Goal: Task Accomplishment & Management: Manage account settings

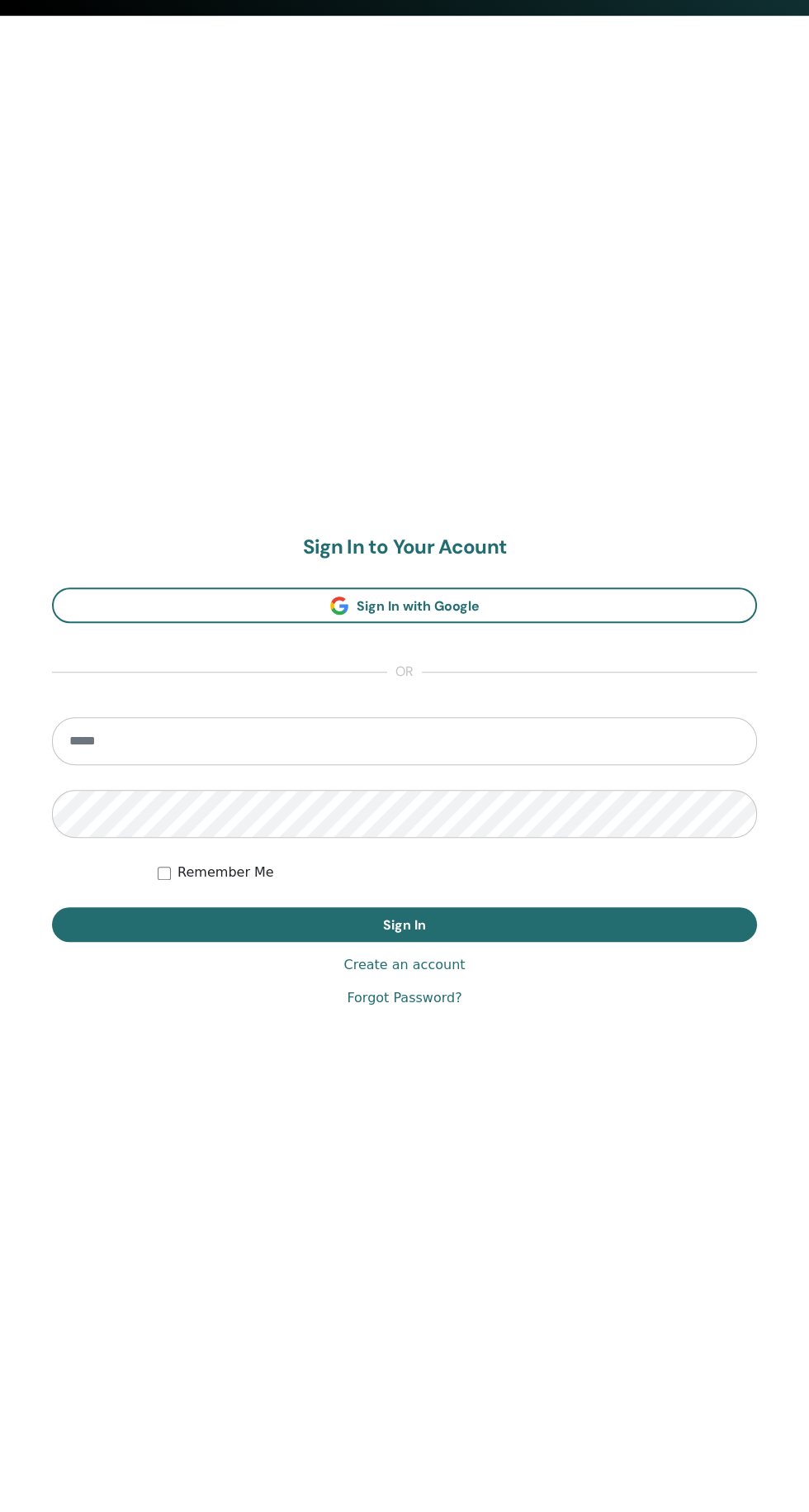
scroll to position [1511, 0]
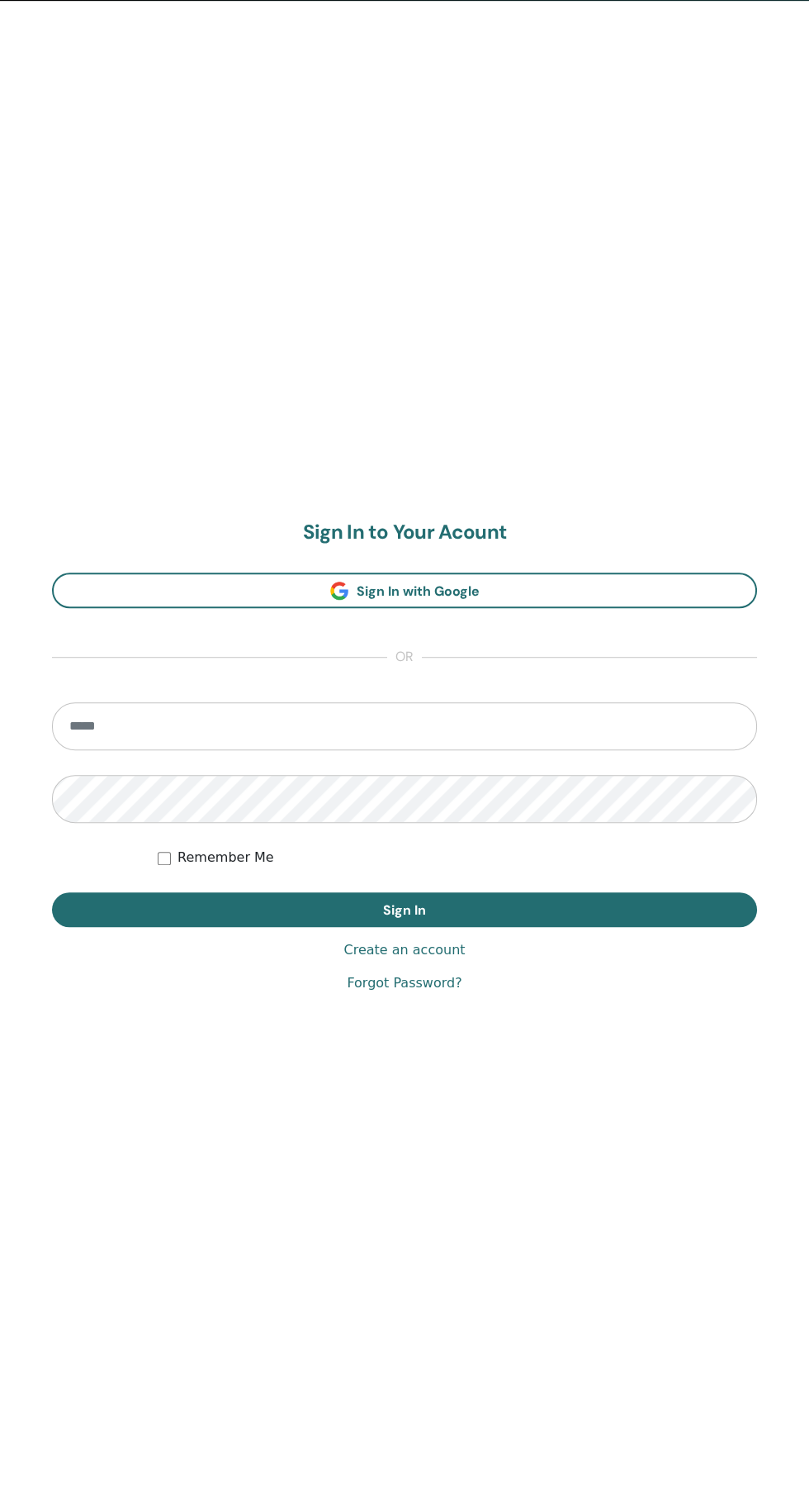
click at [142, 725] on input "email" at bounding box center [404, 726] width 705 height 48
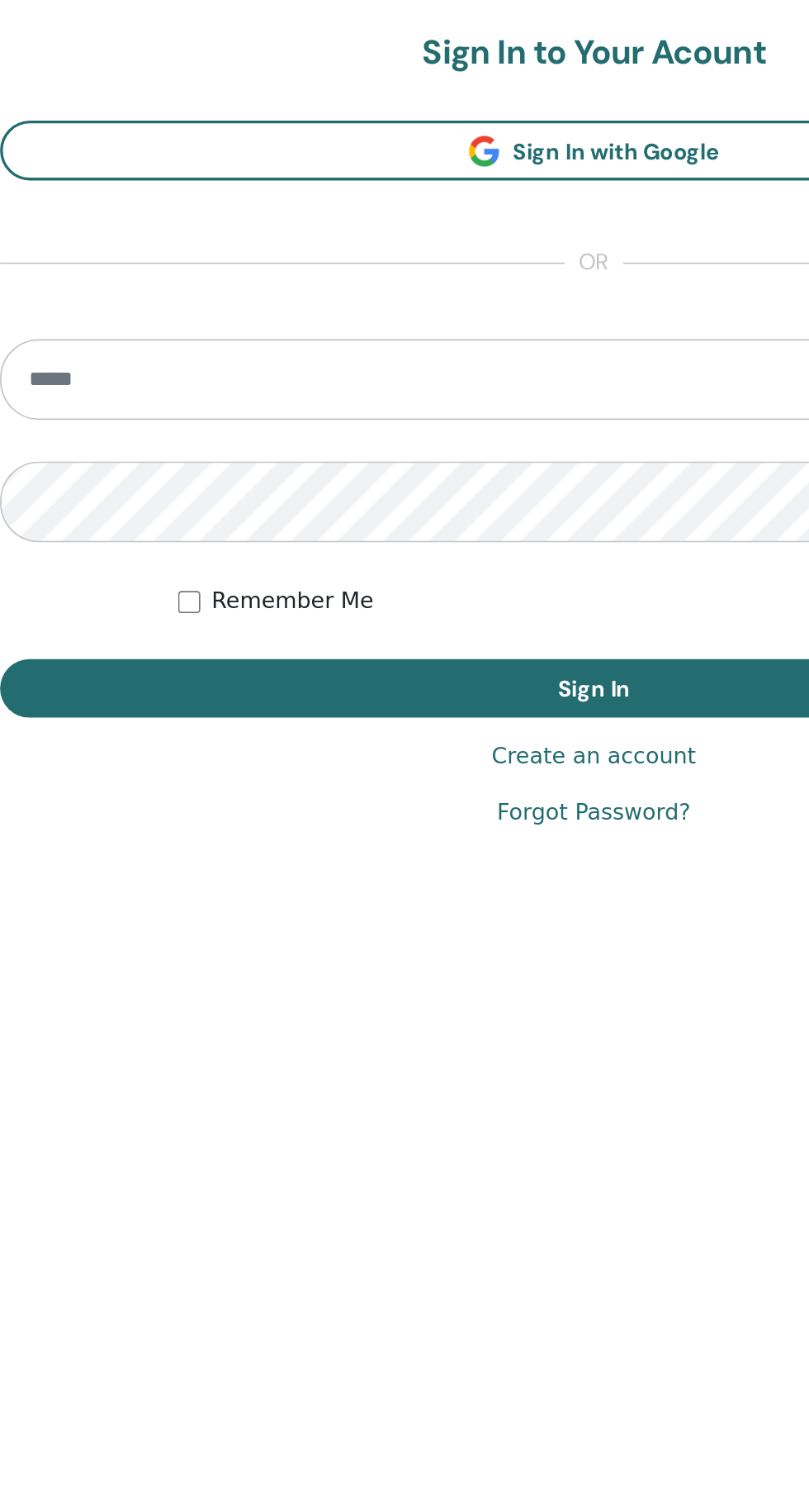
type input "**********"
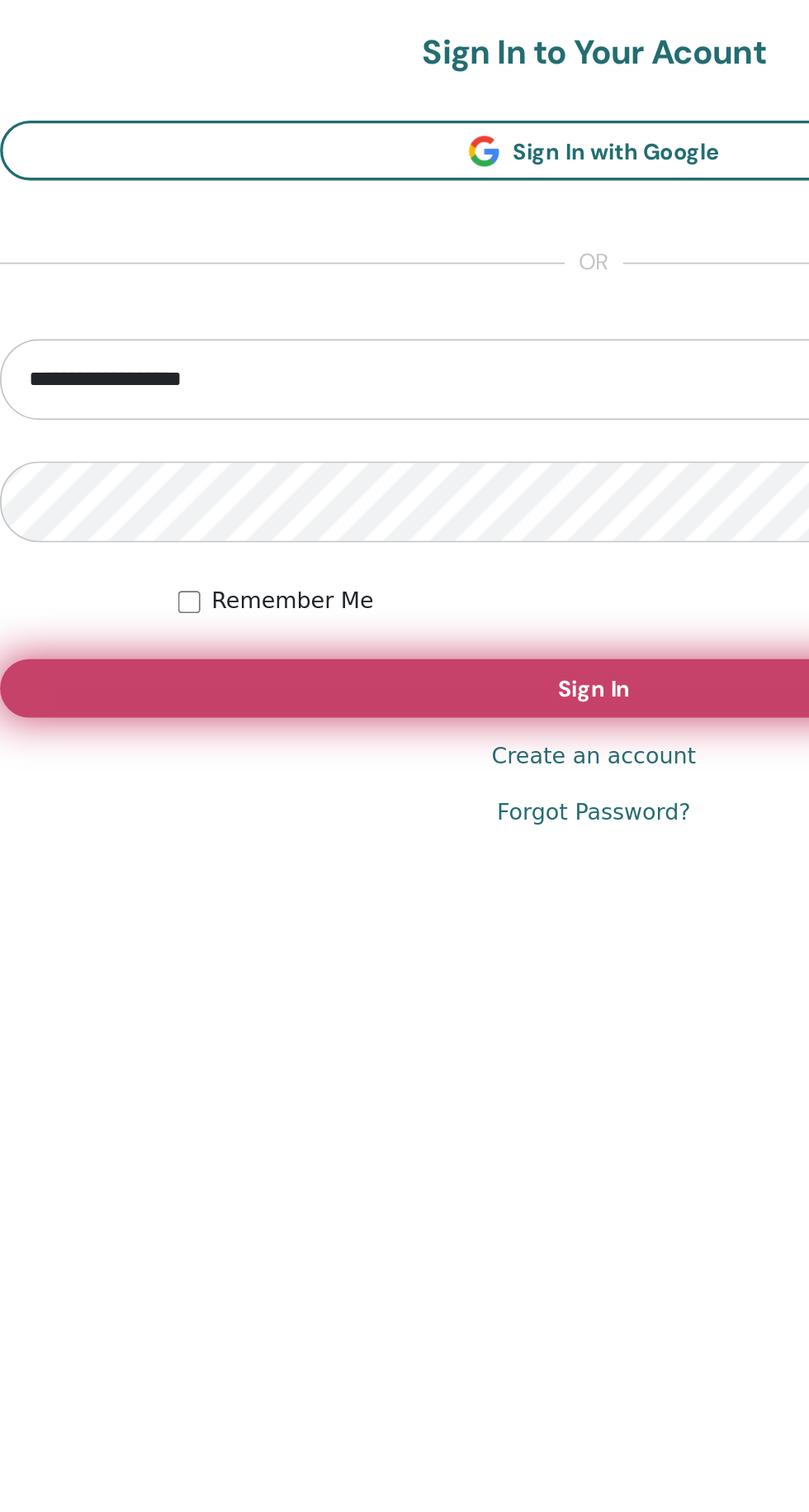
click at [440, 904] on button "Sign In" at bounding box center [404, 909] width 705 height 35
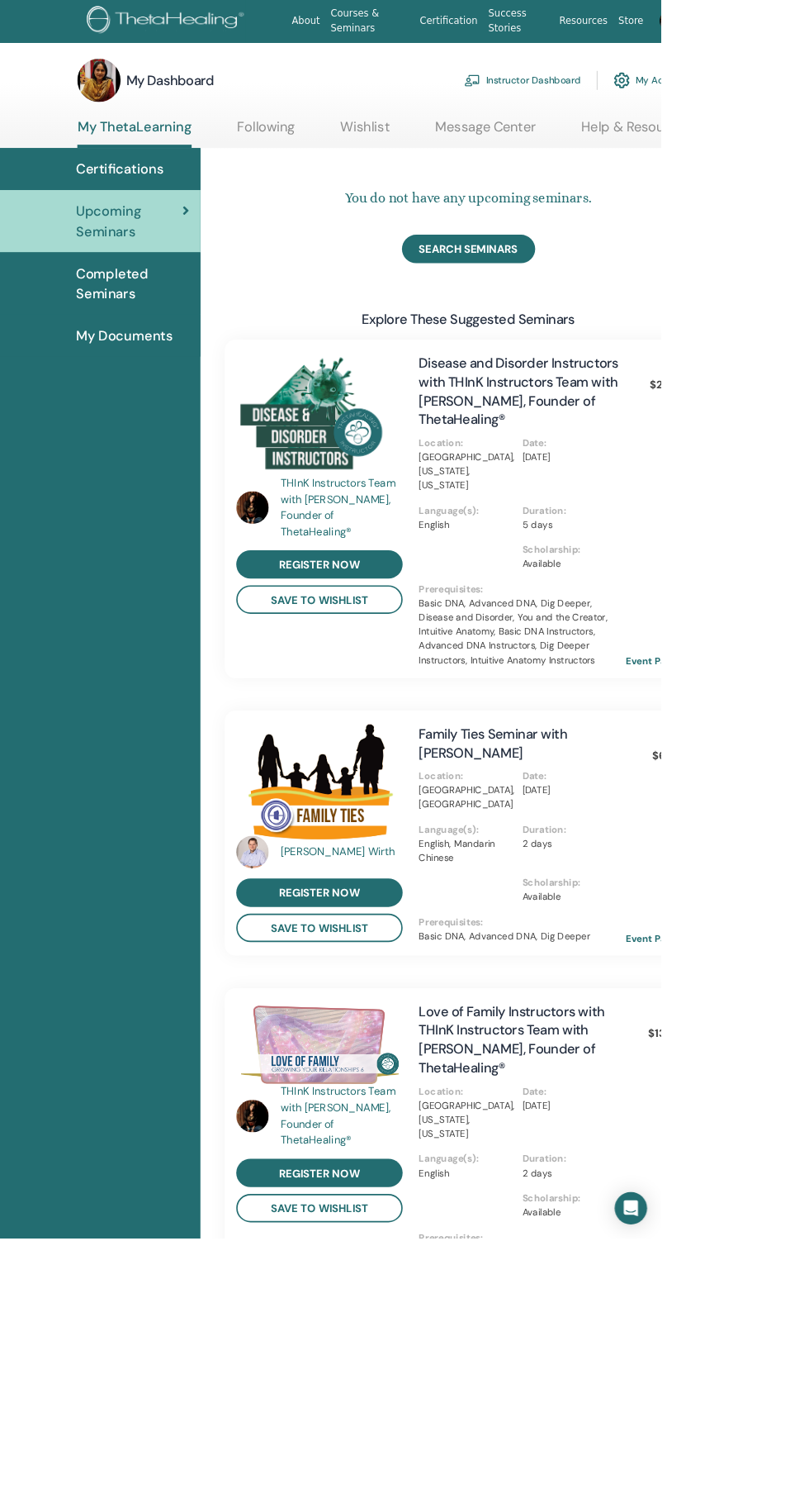
click at [606, 92] on link "Instructor Dashboard" at bounding box center [641, 99] width 142 height 37
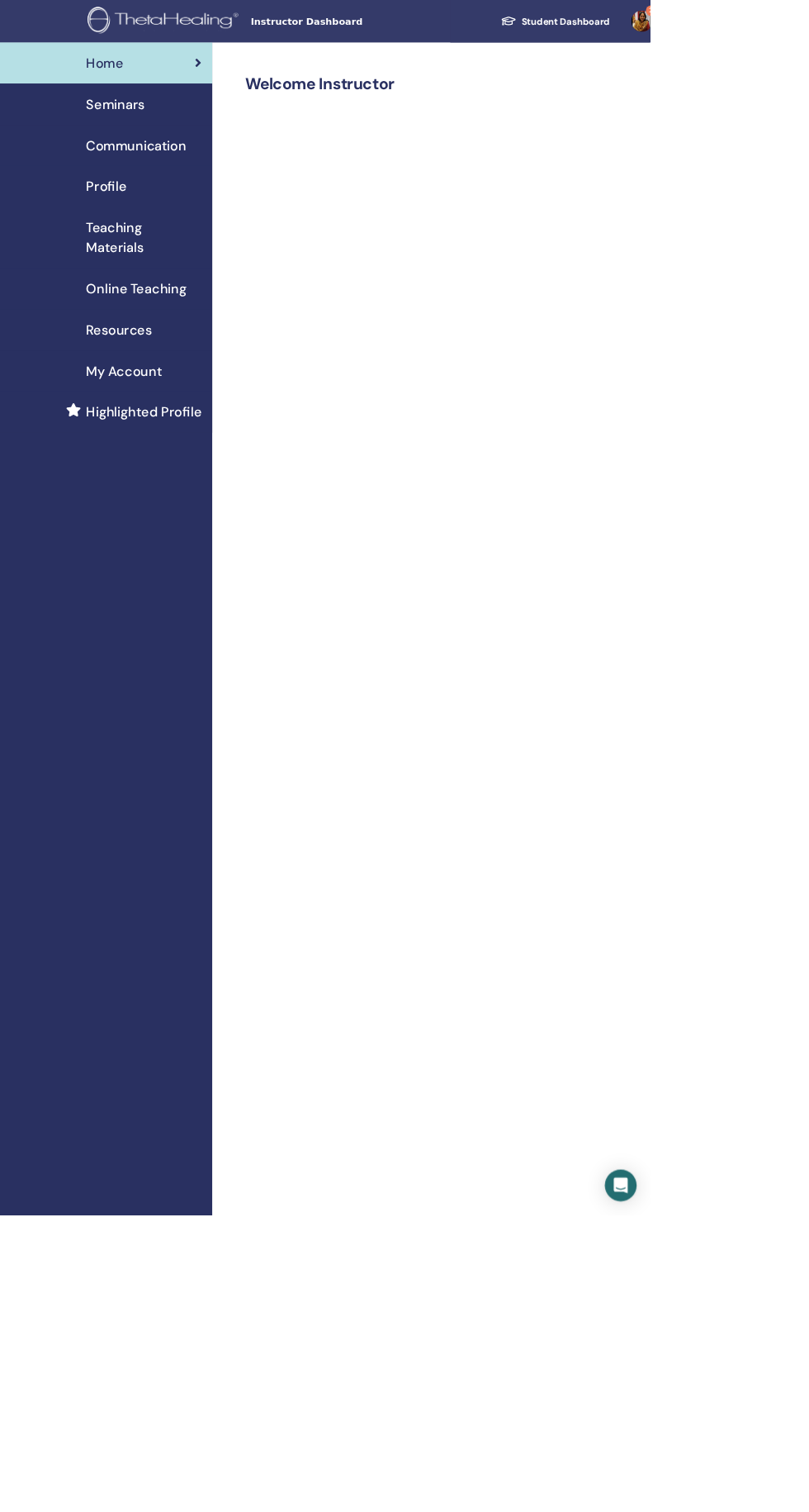
click at [167, 119] on span "Seminars" at bounding box center [143, 129] width 73 height 25
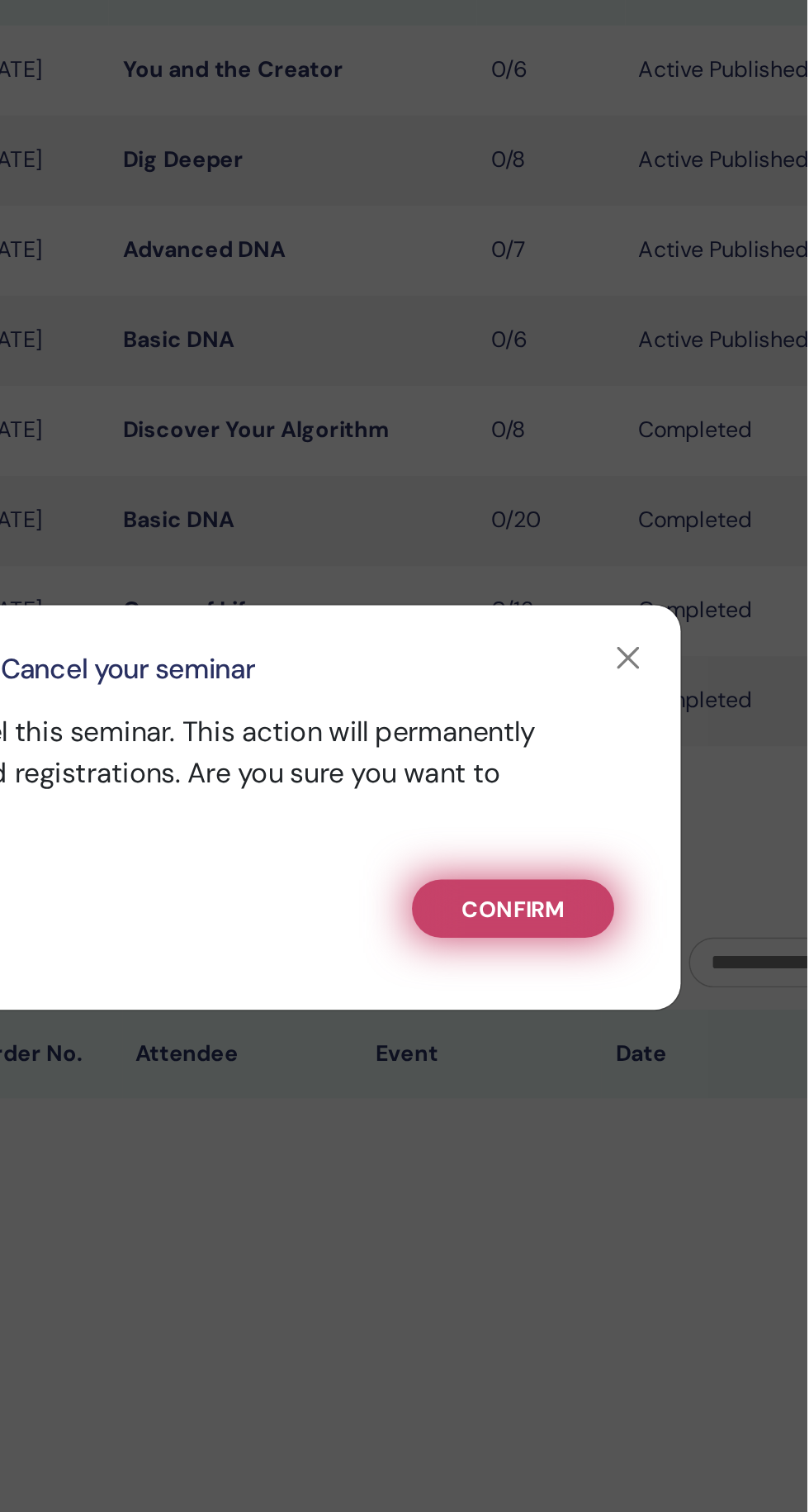
click at [665, 826] on span "Confirm" at bounding box center [634, 816] width 61 height 17
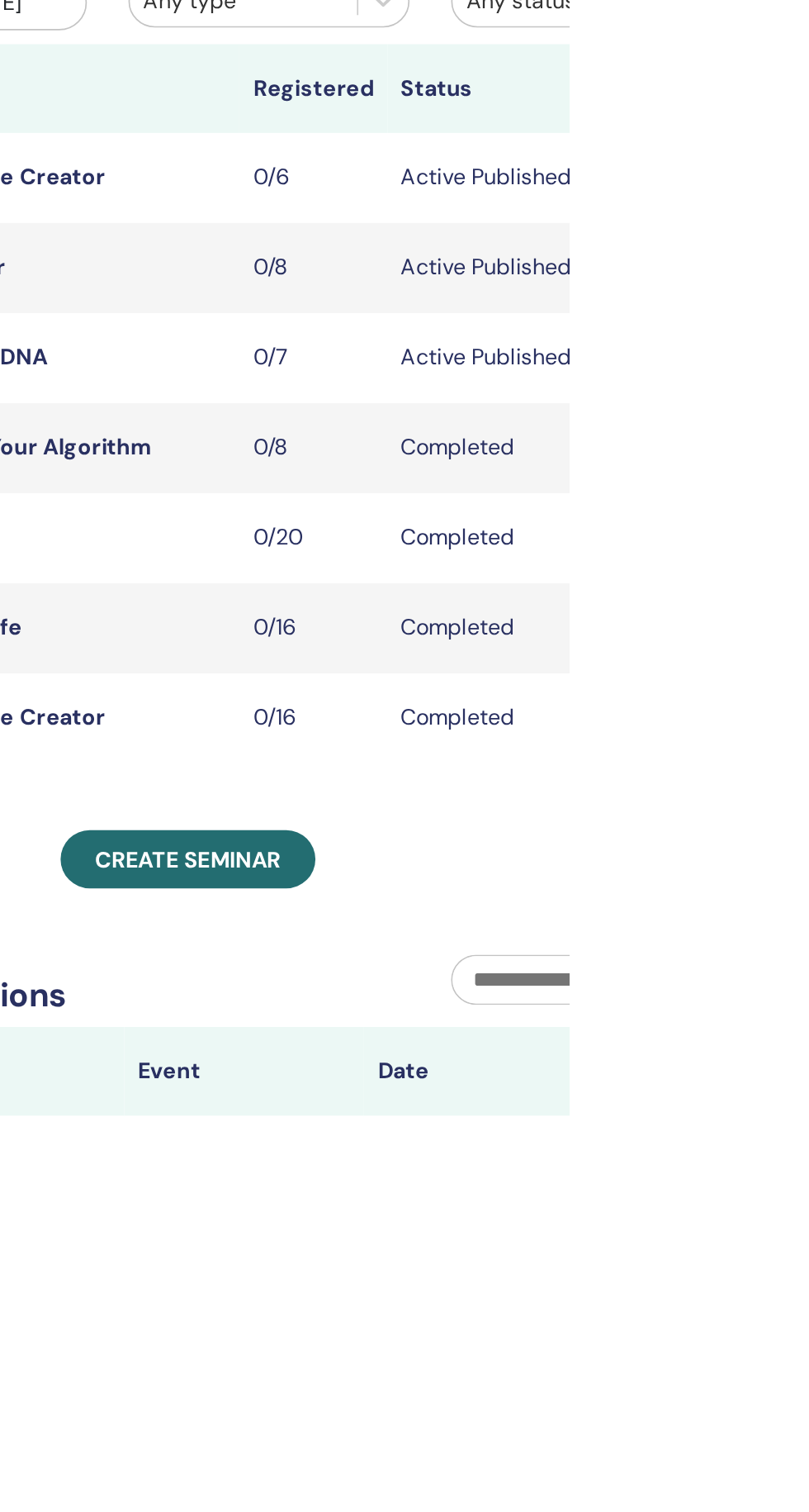
click at [808, 628] on div "My Seminars You can customize the filter to explore upcoming seminars beyond th…" at bounding box center [636, 788] width 743 height 1470
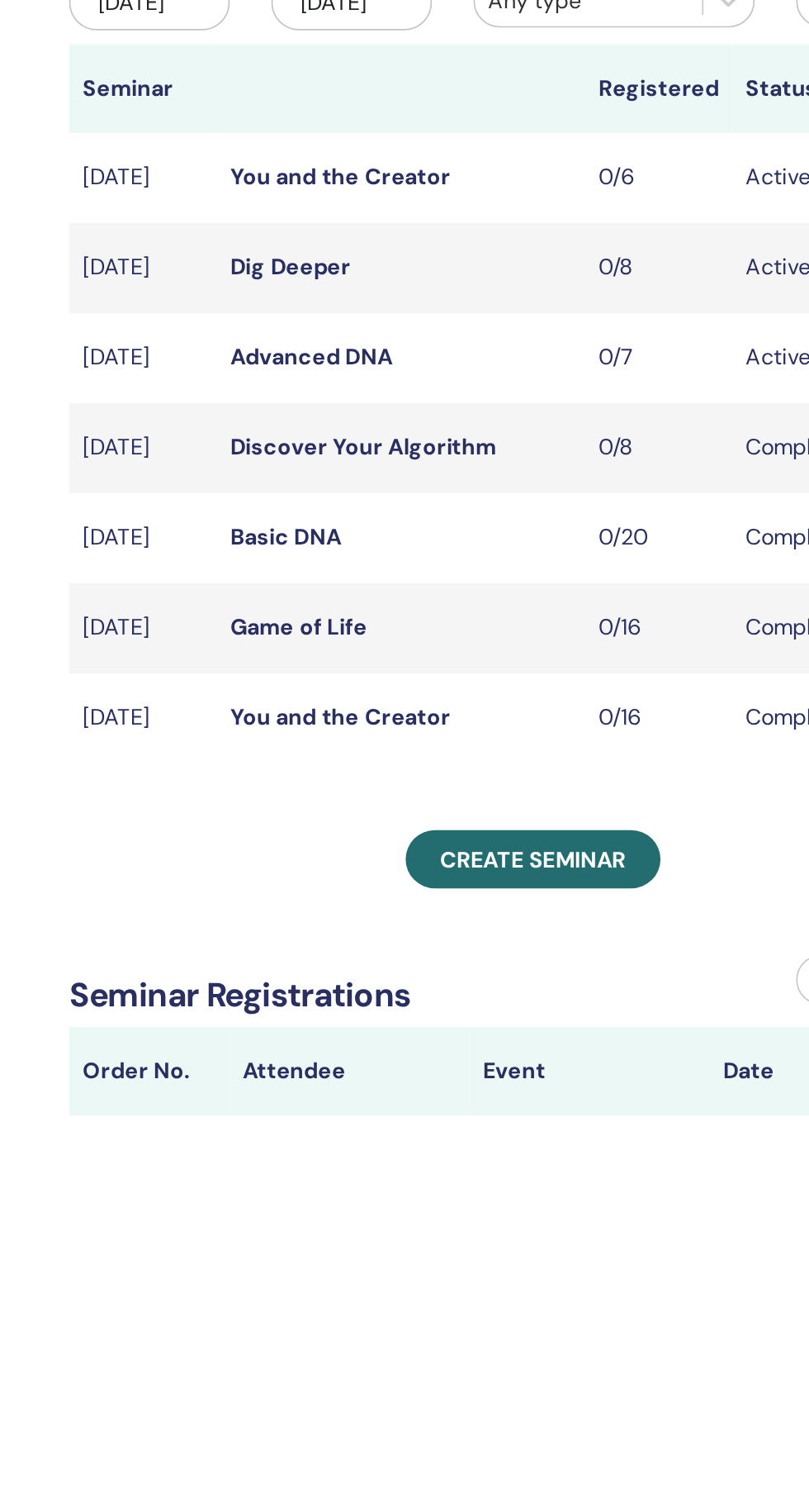
click at [431, 432] on link "Advanced DNA" at bounding box center [449, 423] width 96 height 17
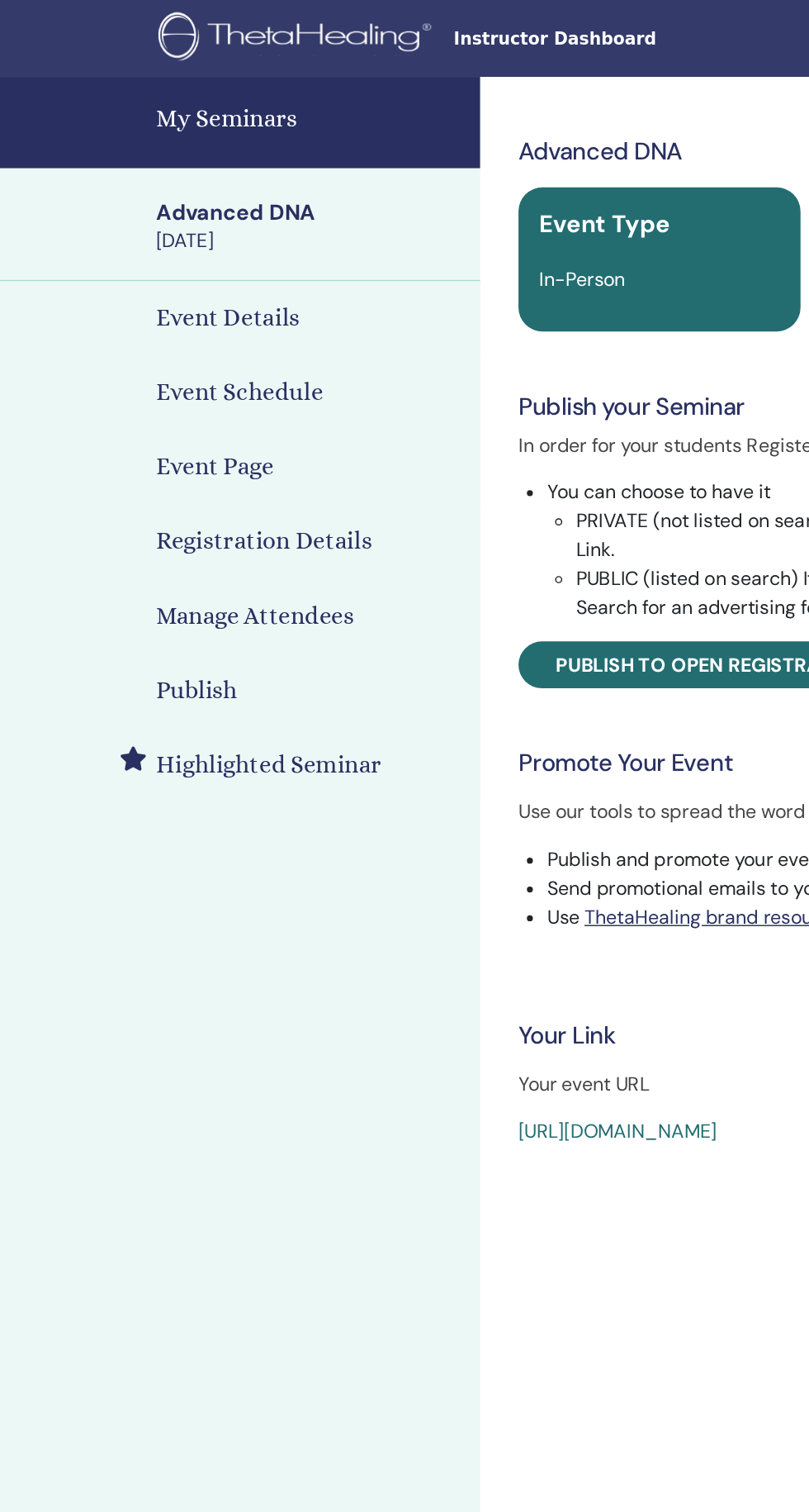
click at [127, 464] on h4 "Publish" at bounding box center [136, 475] width 56 height 25
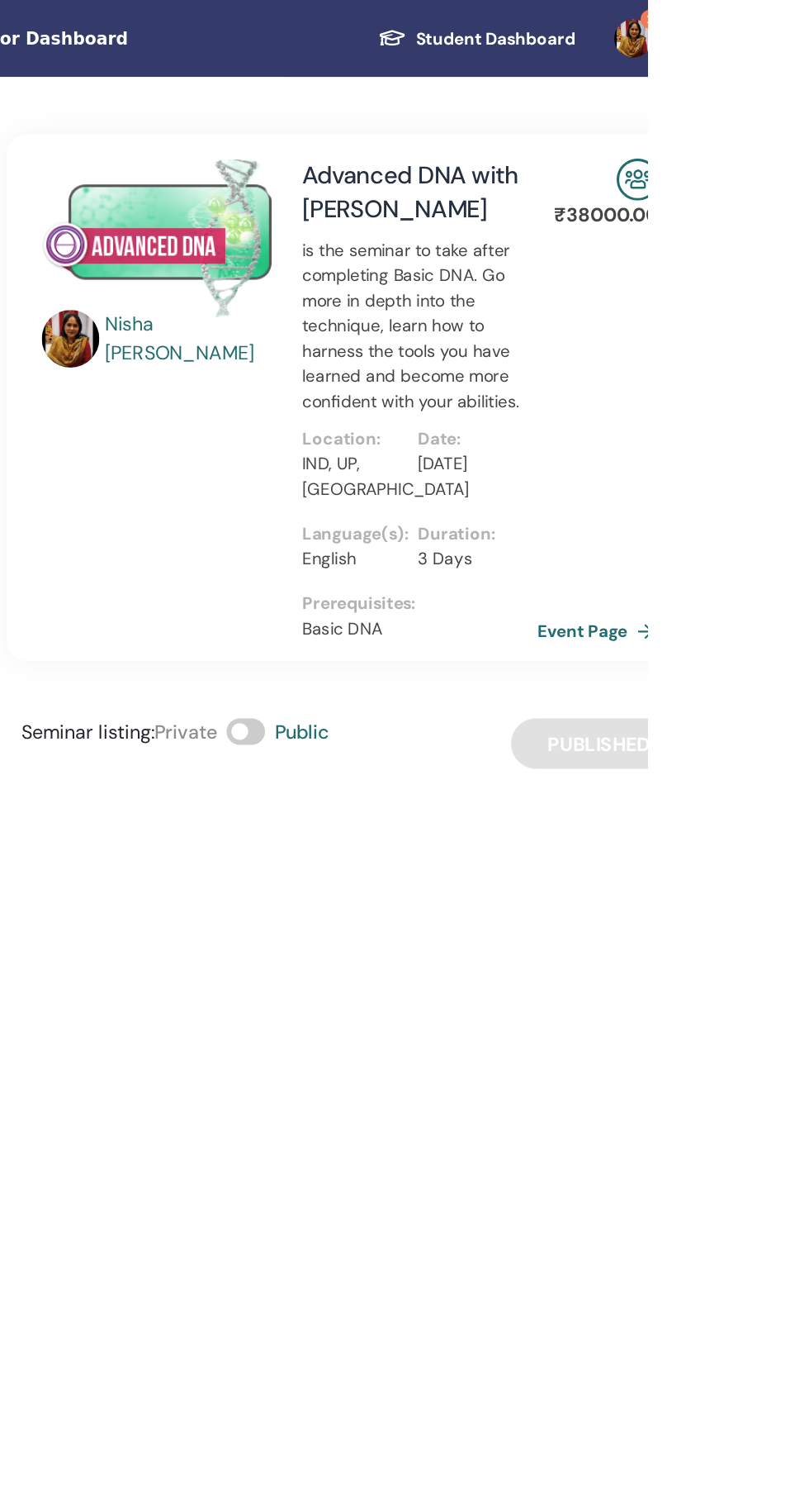
click at [763, 435] on link "Event Page" at bounding box center [777, 433] width 87 height 25
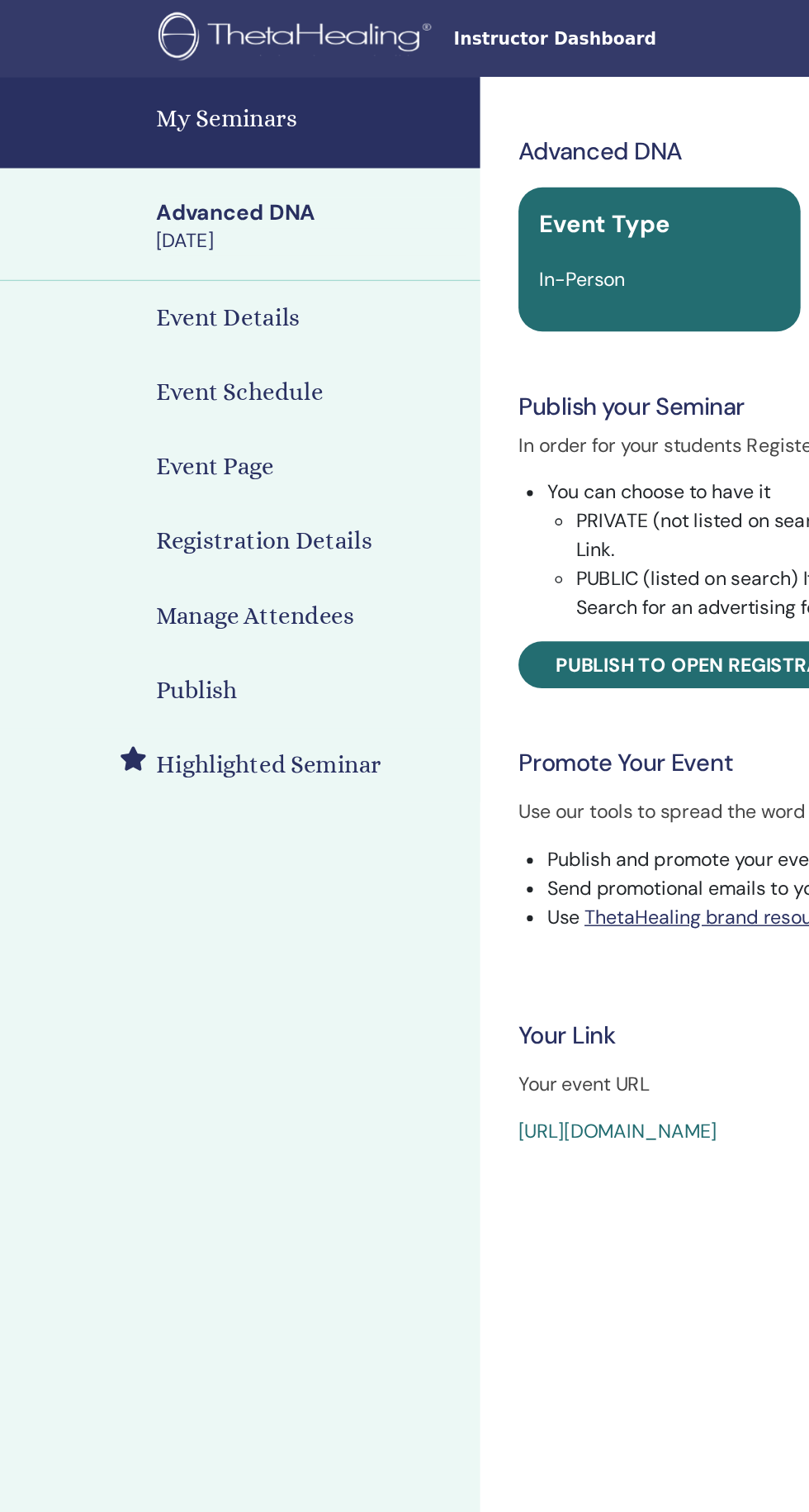
click at [153, 74] on h4 "My Seminars" at bounding box center [214, 81] width 213 height 25
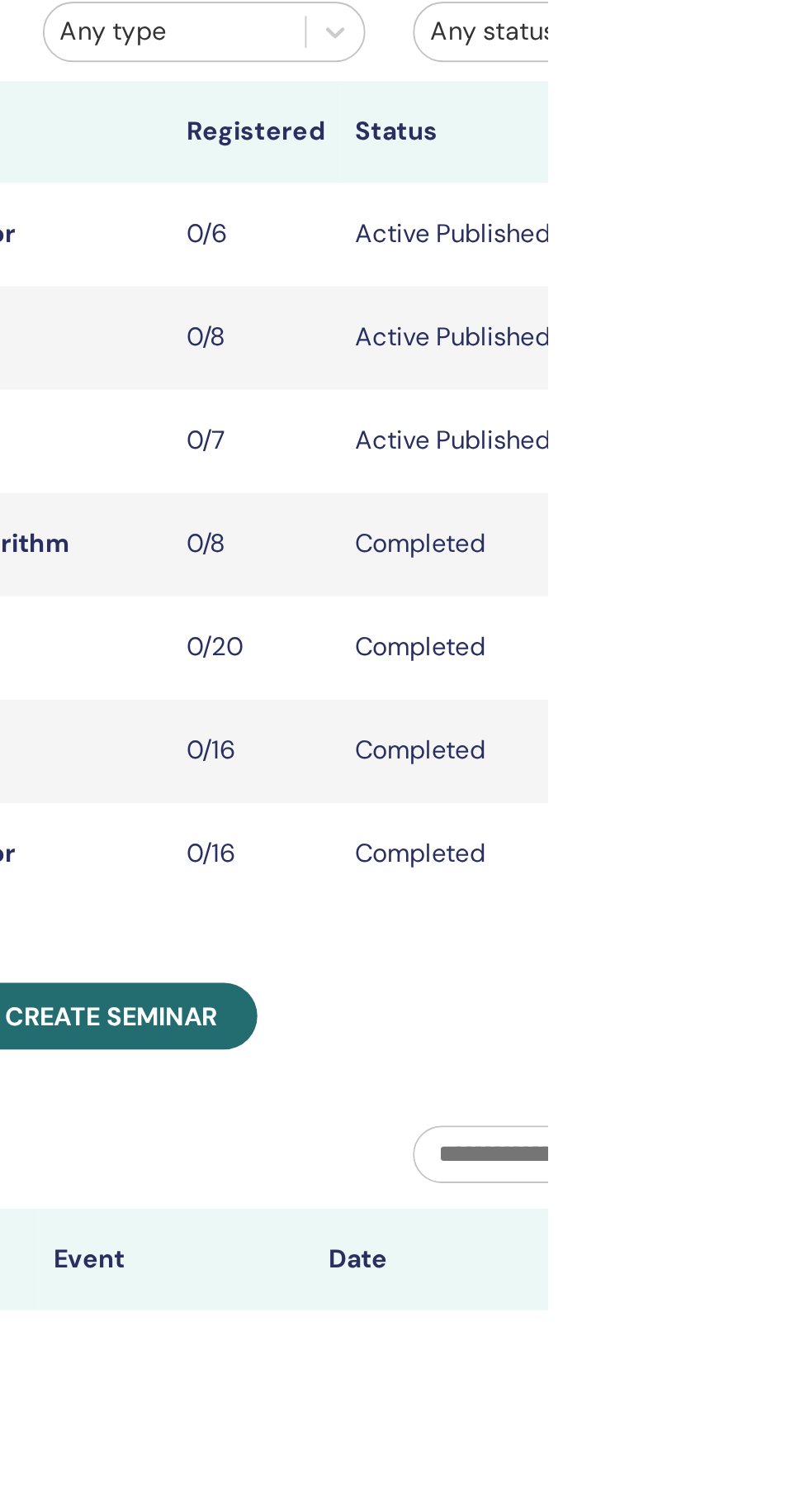
click at [808, 558] on div "My Seminars You can customize the filter to explore upcoming seminars beyond th…" at bounding box center [636, 788] width 743 height 1470
click at [638, 394] on td "0/8" at bounding box center [656, 370] width 88 height 54
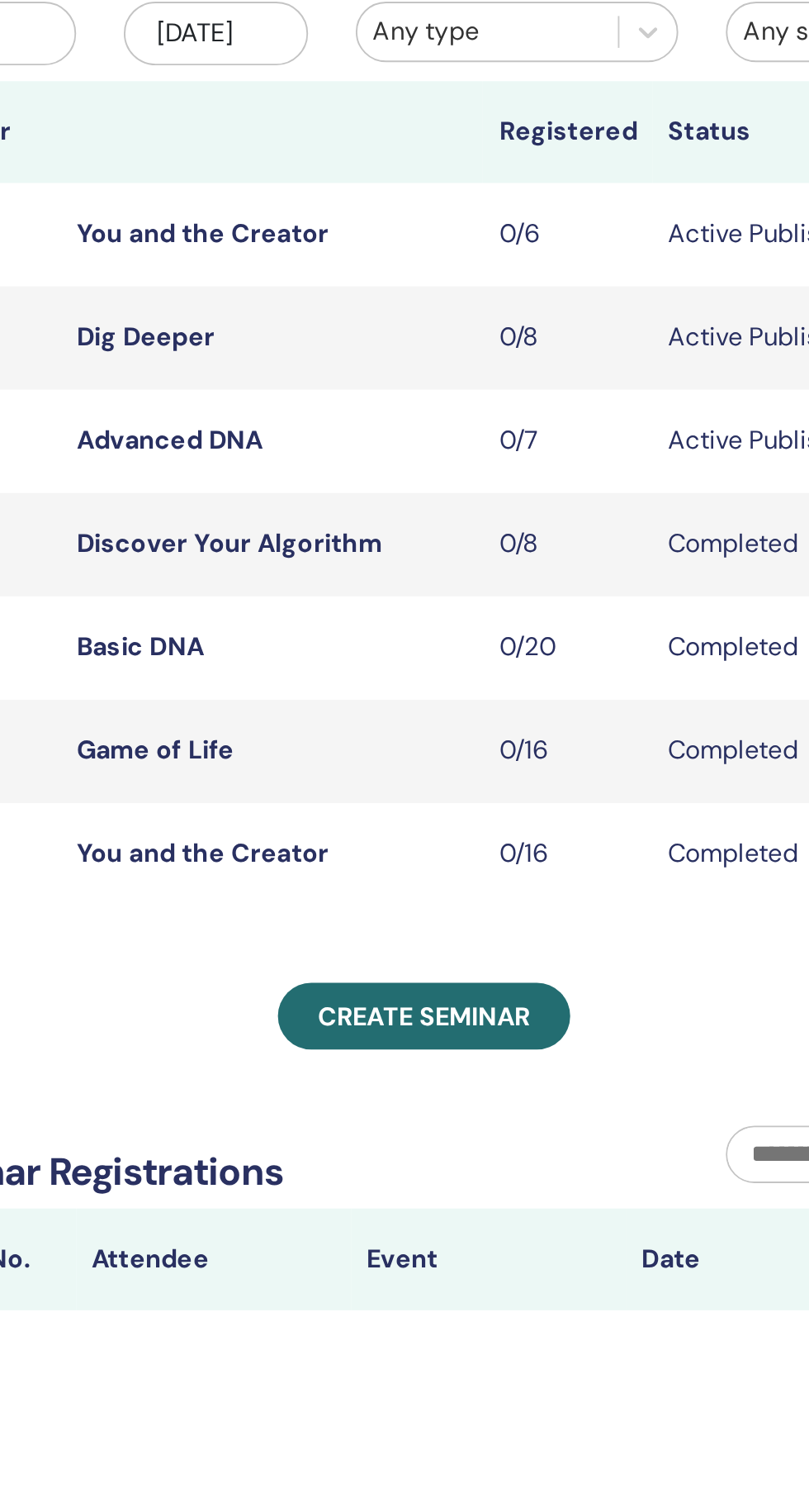
click at [736, 388] on td "Active Published" at bounding box center [766, 370] width 132 height 54
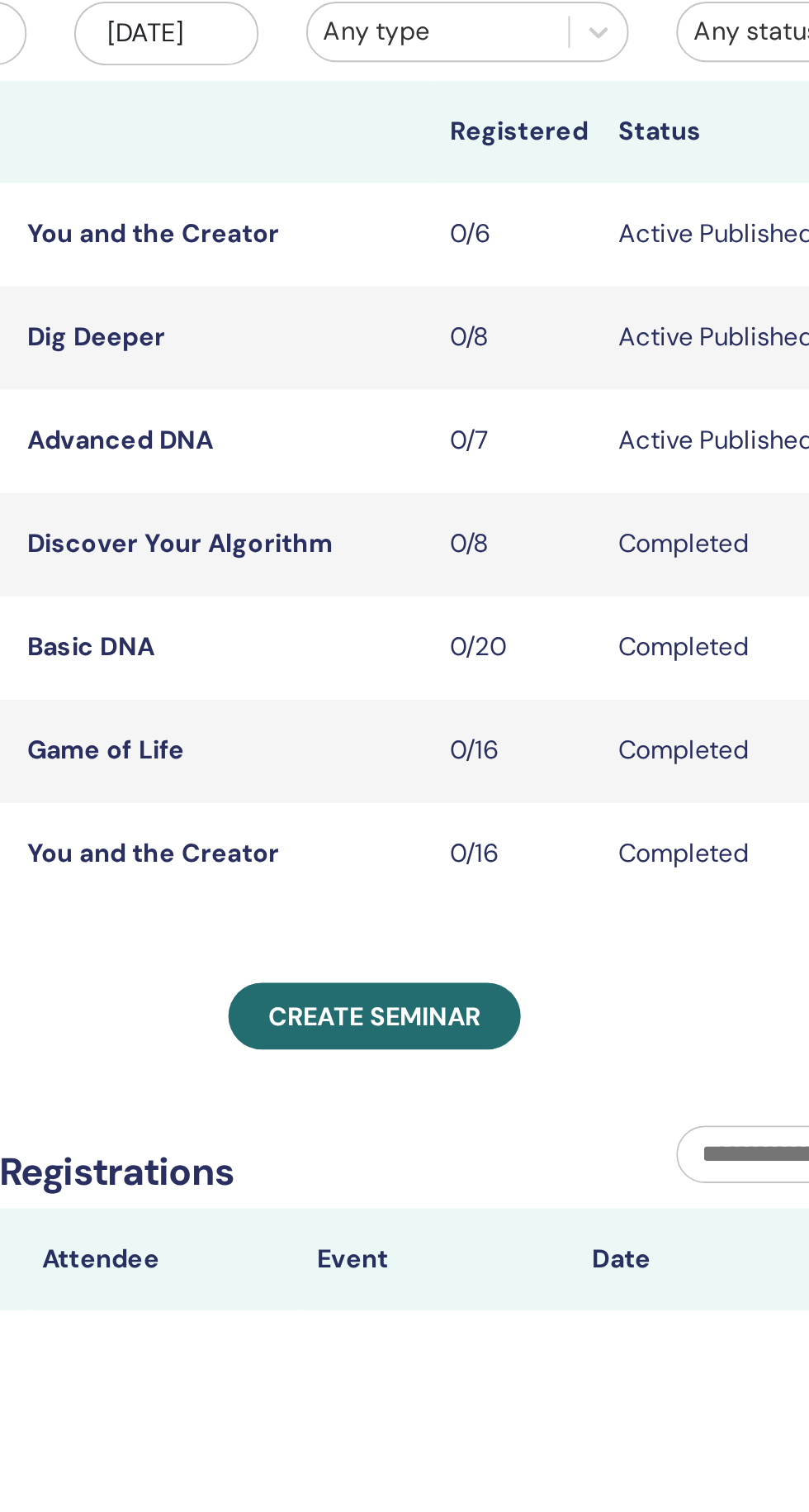
click at [435, 378] on link "Dig Deeper" at bounding box center [437, 370] width 72 height 17
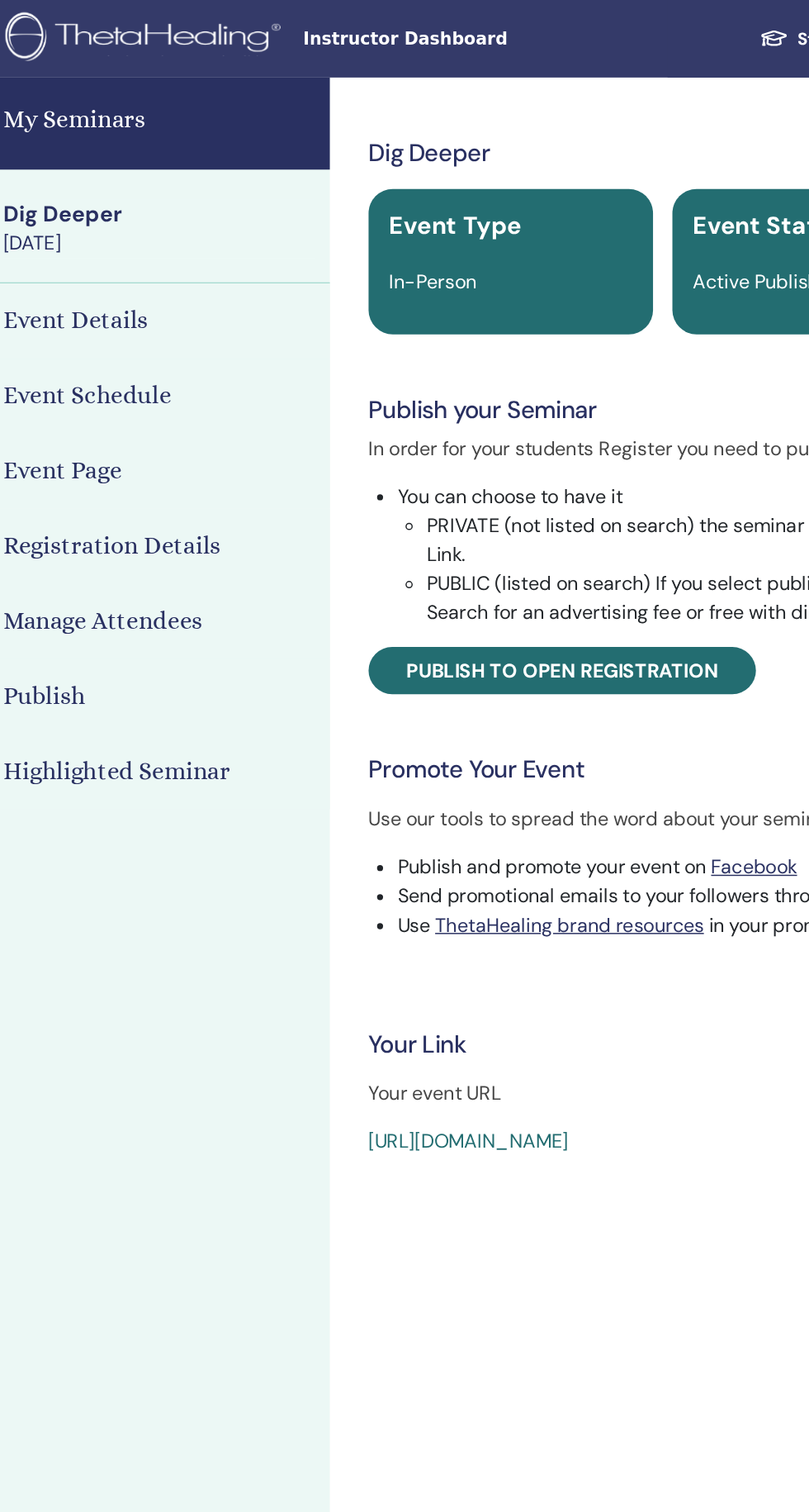
click at [493, 771] on link "[URL][DOMAIN_NAME]" at bounding box center [425, 778] width 137 height 17
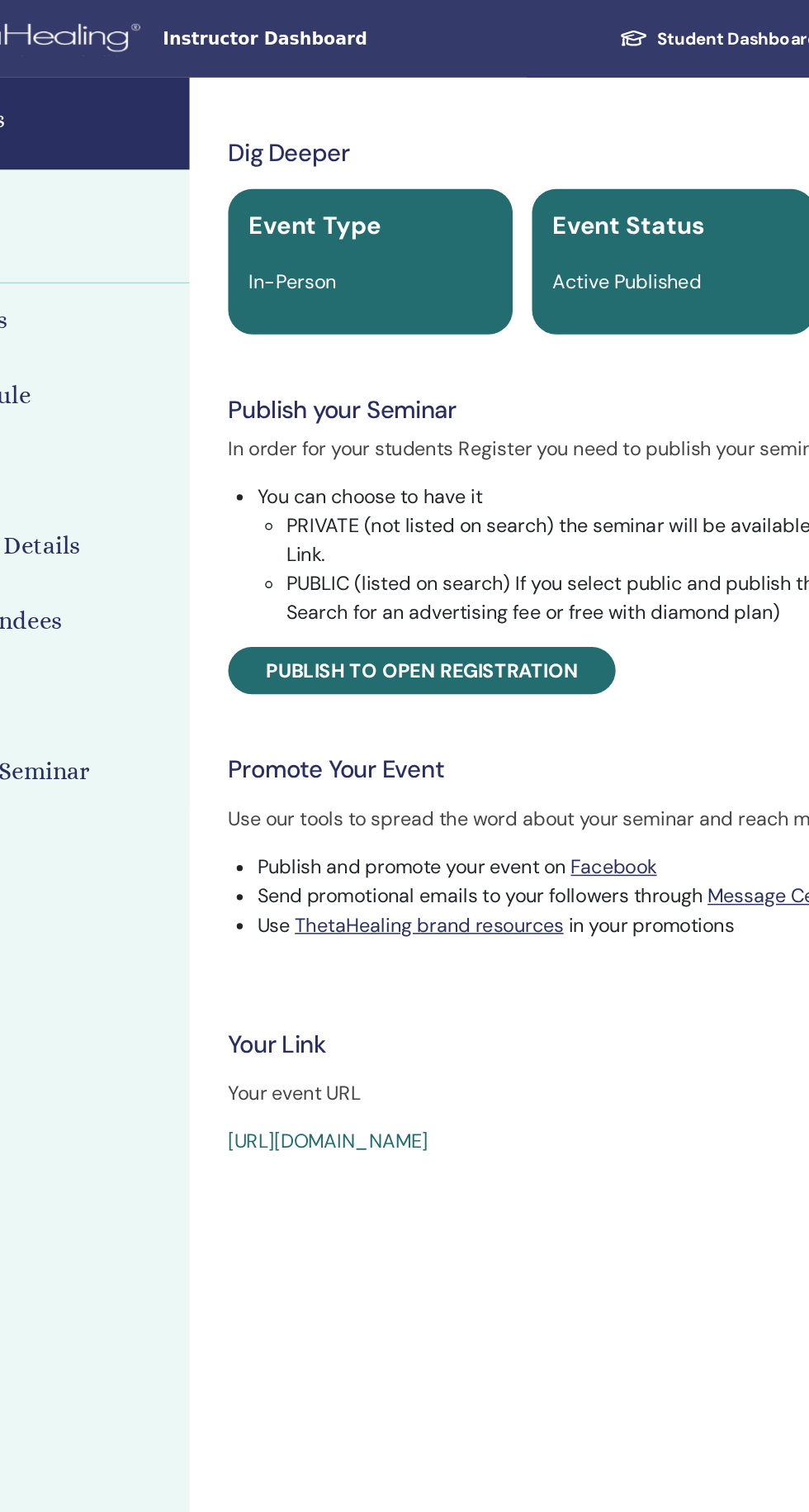
click at [493, 777] on link "[URL][DOMAIN_NAME]" at bounding box center [425, 778] width 137 height 17
click at [476, 776] on link "[URL][DOMAIN_NAME]" at bounding box center [425, 778] width 137 height 17
